Goal: Transaction & Acquisition: Download file/media

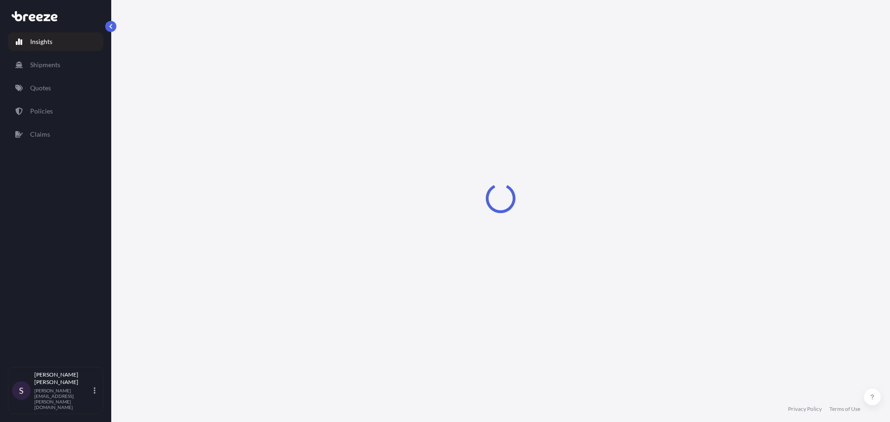
select select "2025"
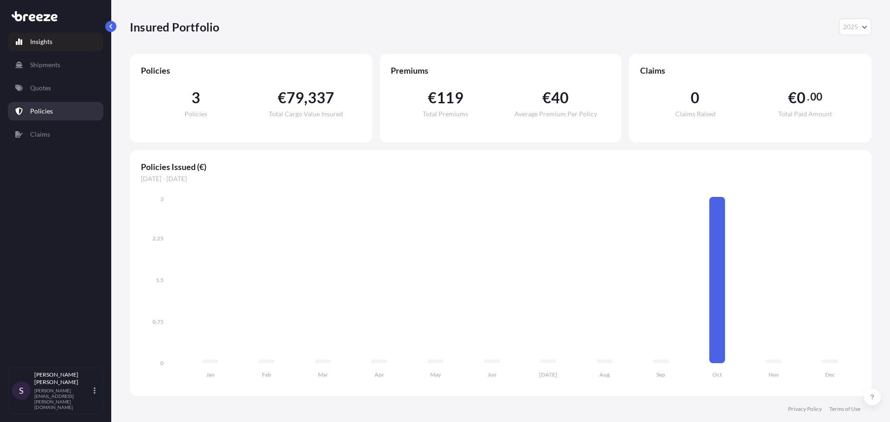
click at [42, 111] on p "Policies" at bounding box center [41, 111] width 23 height 9
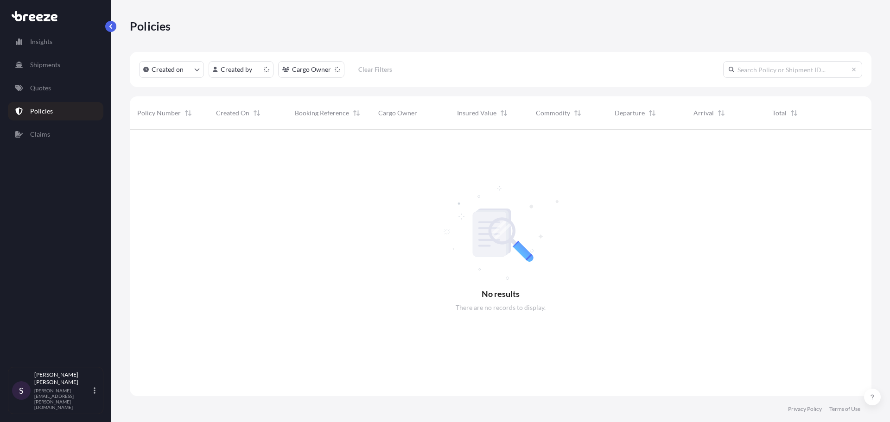
scroll to position [265, 735]
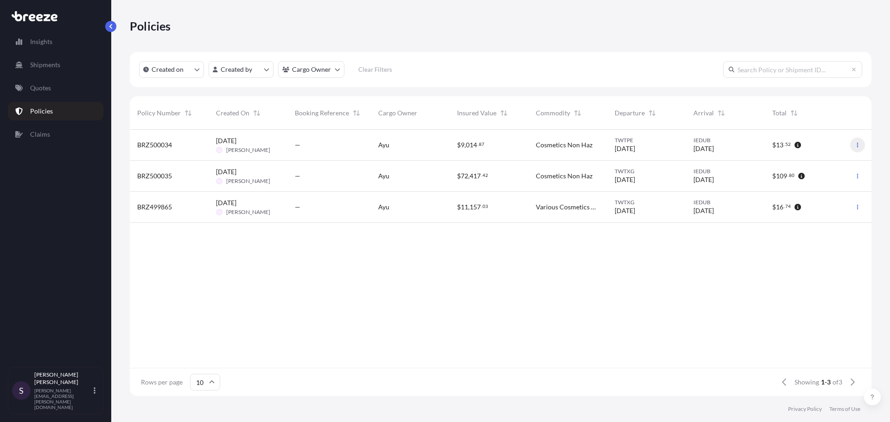
click at [860, 144] on icon "button" at bounding box center [858, 145] width 6 height 6
click at [809, 160] on p "Download certificate" at bounding box center [813, 163] width 61 height 9
click at [856, 138] on button "button" at bounding box center [857, 145] width 15 height 15
click at [859, 142] on button "button" at bounding box center [857, 145] width 15 height 15
click at [315, 153] on div "—" at bounding box center [328, 145] width 83 height 31
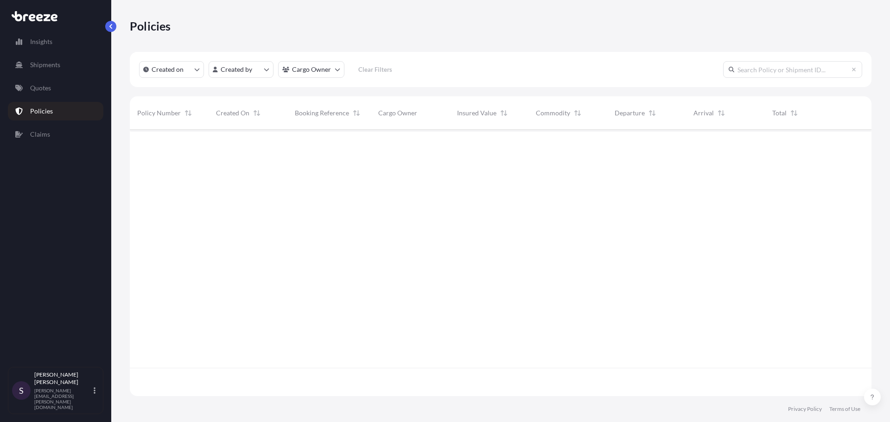
scroll to position [265, 735]
